Goal: Task Accomplishment & Management: Use online tool/utility

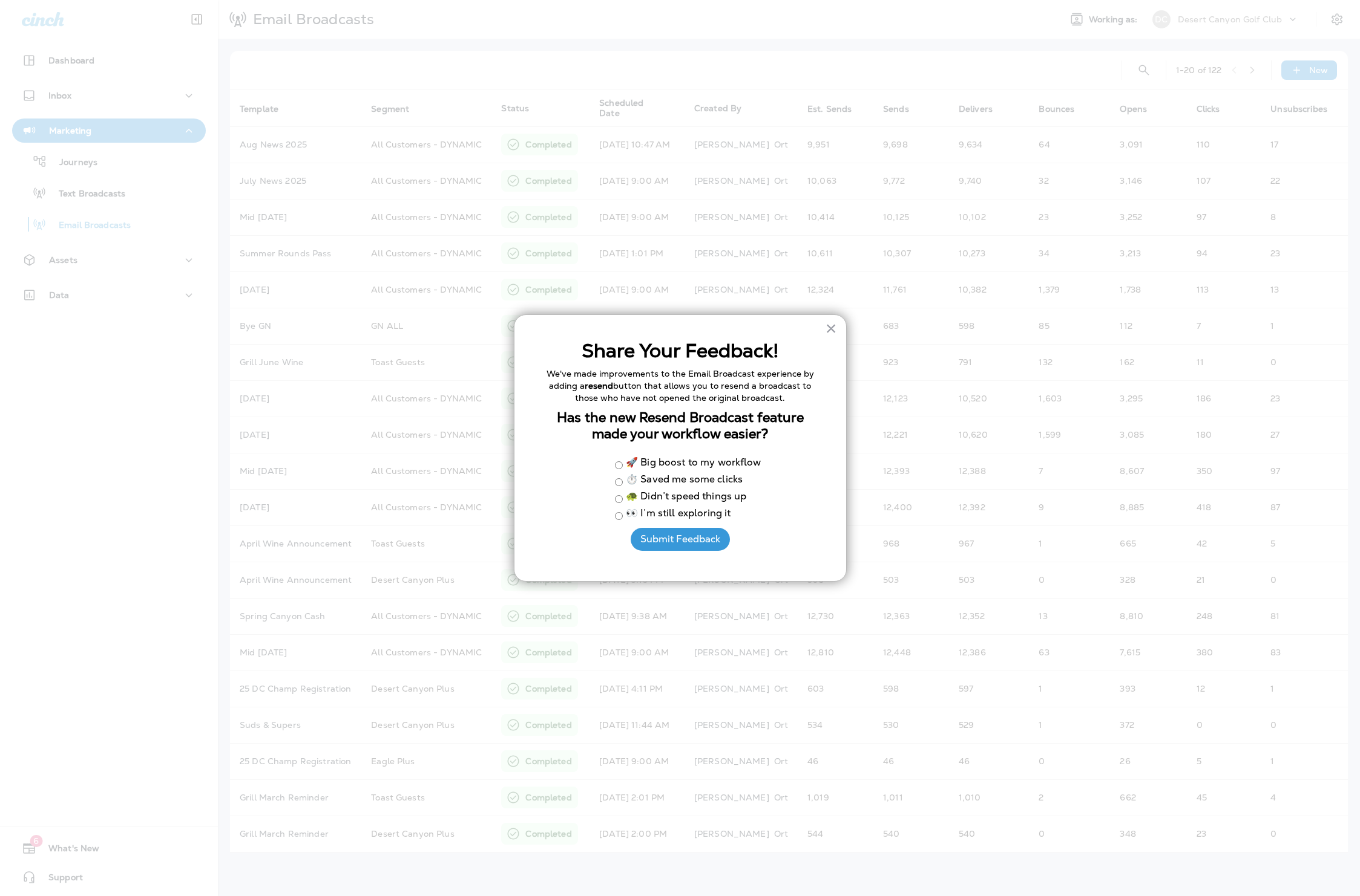
click at [837, 334] on div "× Share Your Feedback! We've made improvements to the Email Broadcast experienc…" at bounding box center [680, 448] width 333 height 268
click at [834, 333] on button "×" at bounding box center [832, 328] width 12 height 19
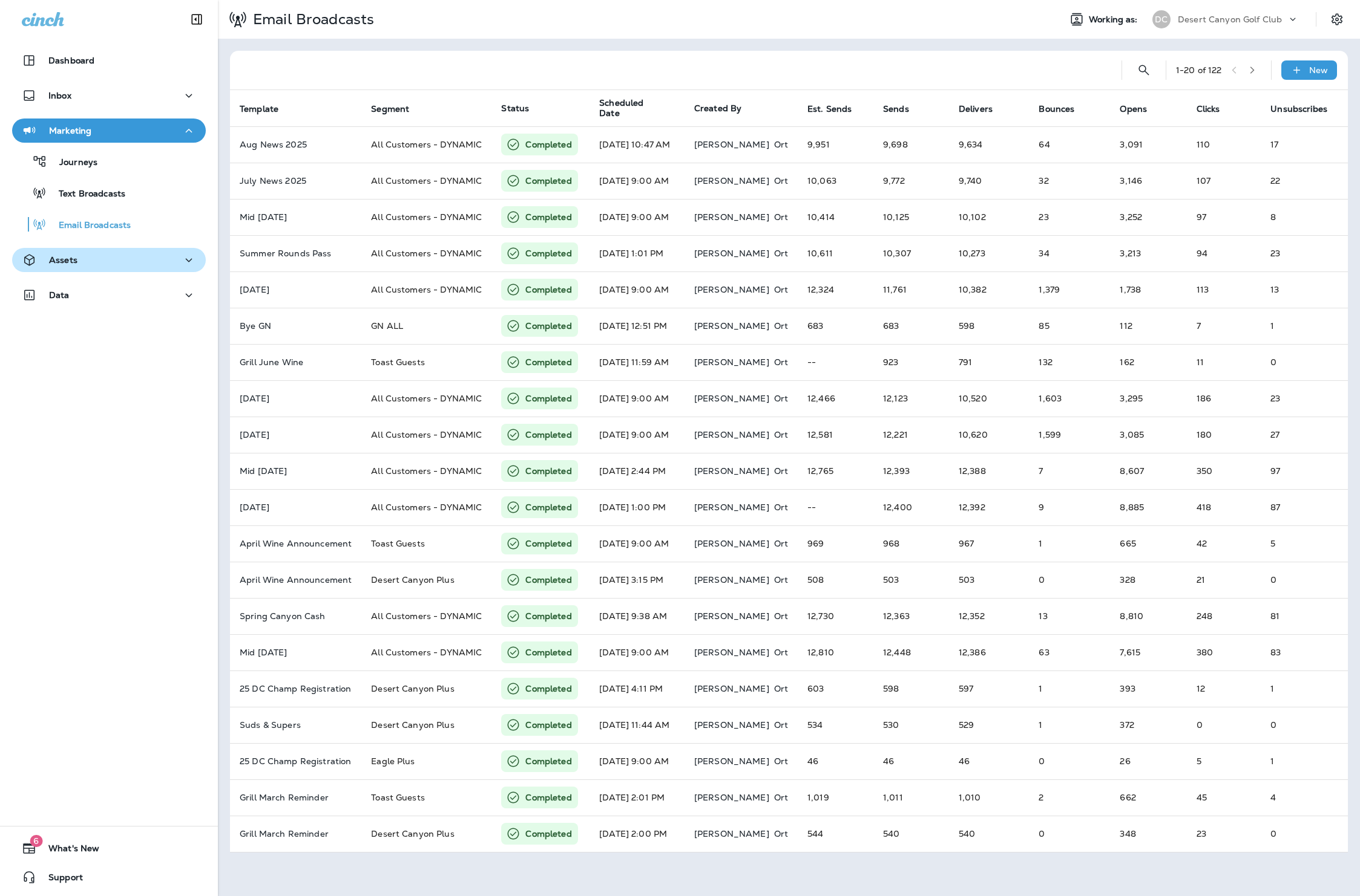
click at [81, 267] on div "Assets" at bounding box center [108, 260] width 174 height 15
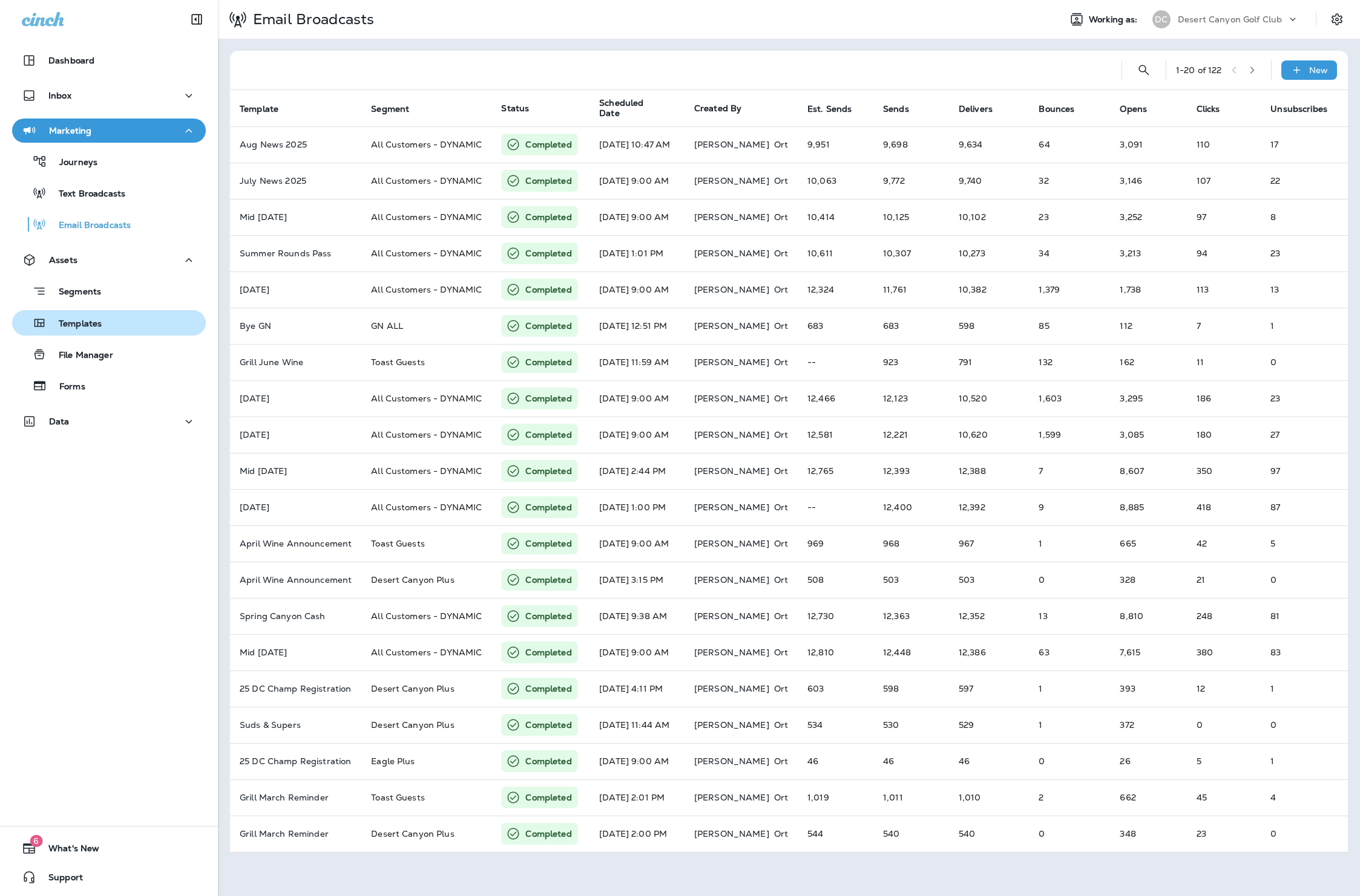
click at [92, 331] on div "Templates" at bounding box center [59, 323] width 85 height 18
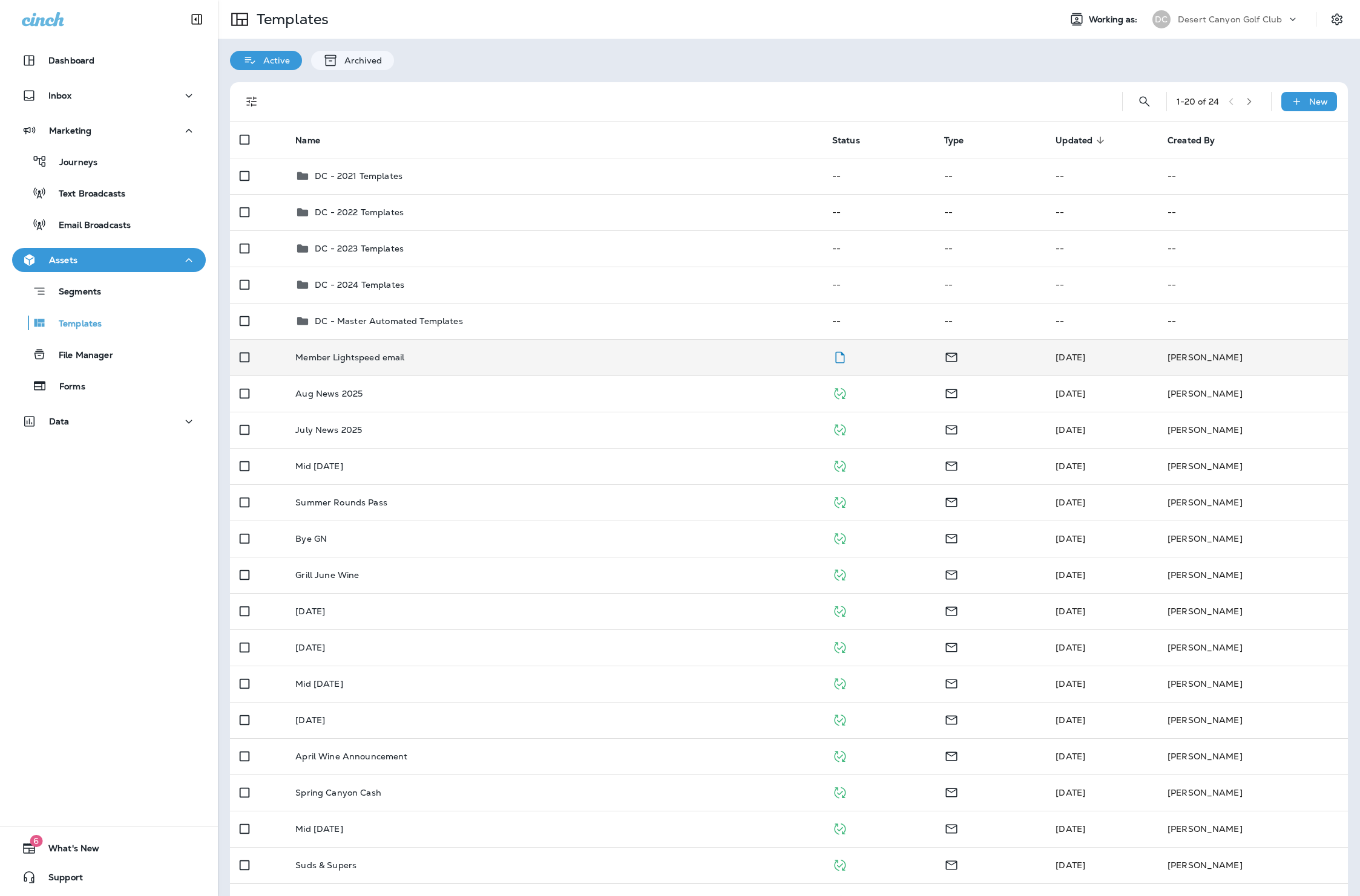
click at [360, 364] on td "Member Lightspeed email" at bounding box center [553, 357] width 536 height 36
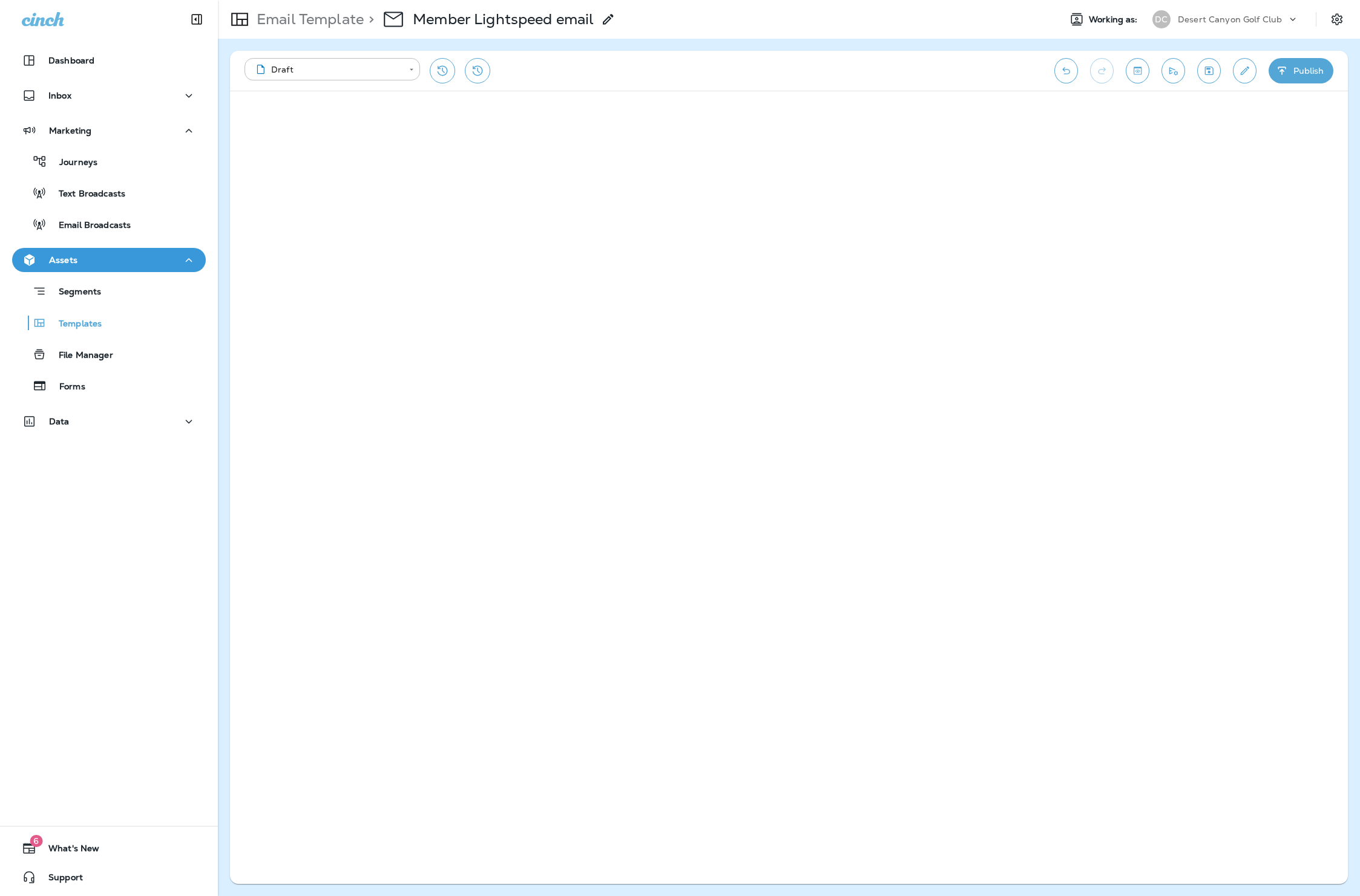
click at [1215, 75] on icon "Save" at bounding box center [1209, 71] width 13 height 12
click at [1213, 85] on div "**********" at bounding box center [788, 71] width 1117 height 40
click at [1207, 72] on icon "Save" at bounding box center [1209, 71] width 13 height 12
click at [1136, 62] on button "Toggle preview" at bounding box center [1137, 71] width 24 height 26
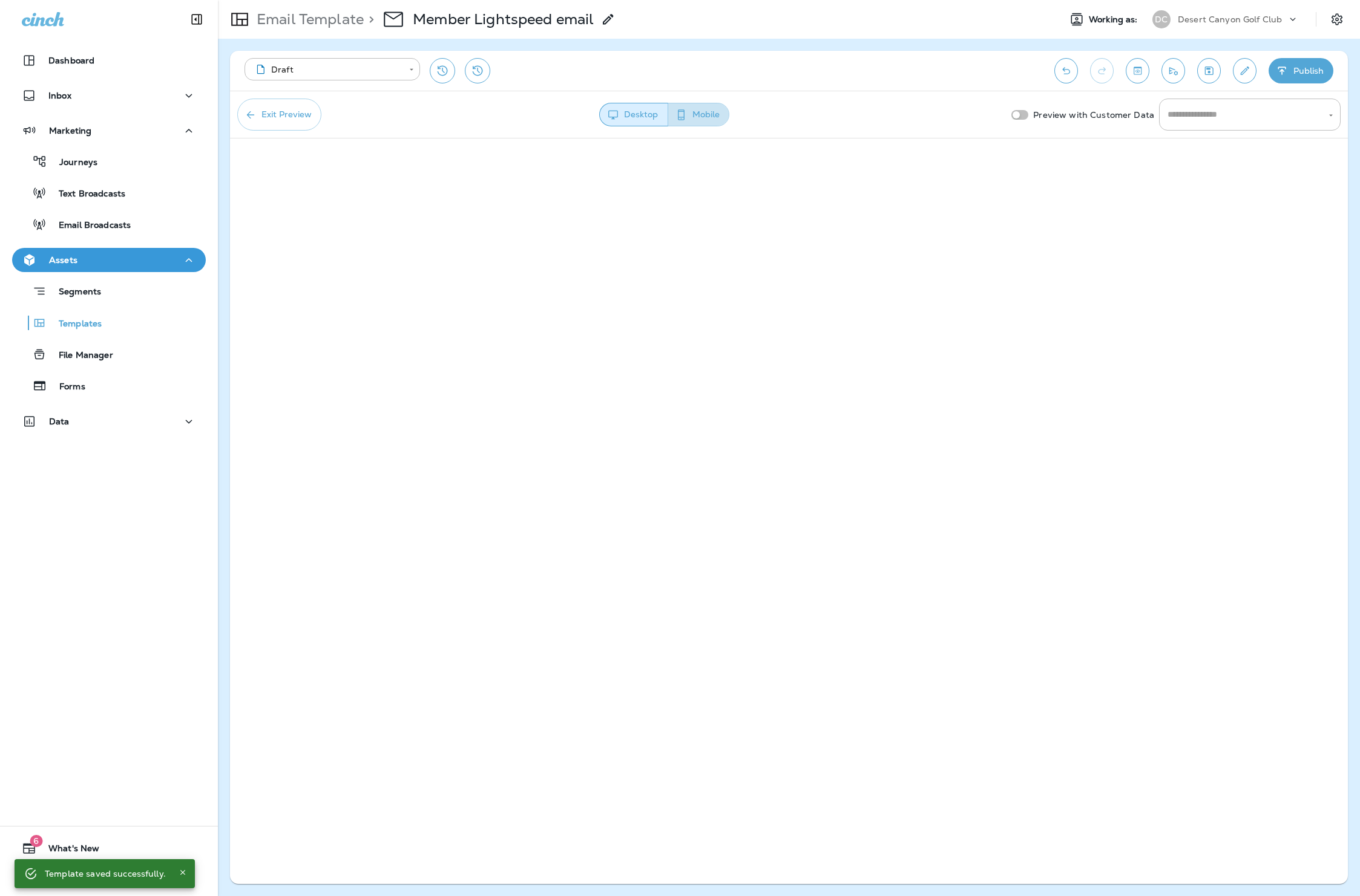
click at [706, 113] on button "Mobile" at bounding box center [698, 114] width 62 height 24
click at [624, 116] on button "Desktop" at bounding box center [633, 114] width 68 height 24
click at [1133, 74] on icon "Toggle preview" at bounding box center [1137, 71] width 8 height 8
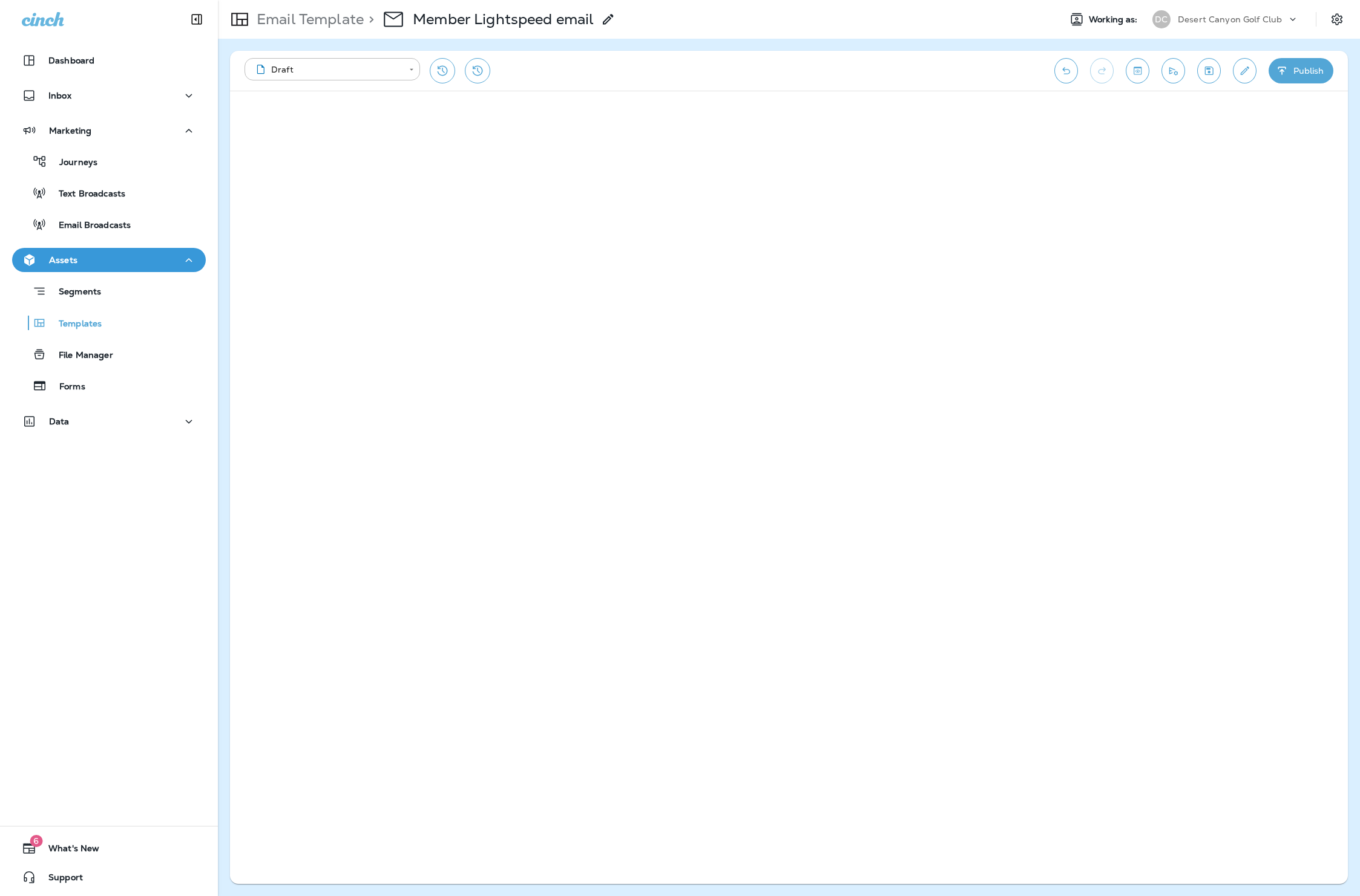
click at [1011, 30] on div "Email Template > Member Lightspeed email" at bounding box center [634, 19] width 832 height 34
click at [1200, 71] on button "Save" at bounding box center [1209, 71] width 24 height 26
click at [701, 66] on div "**********" at bounding box center [644, 71] width 798 height 26
